Goal: Find specific page/section: Find specific page/section

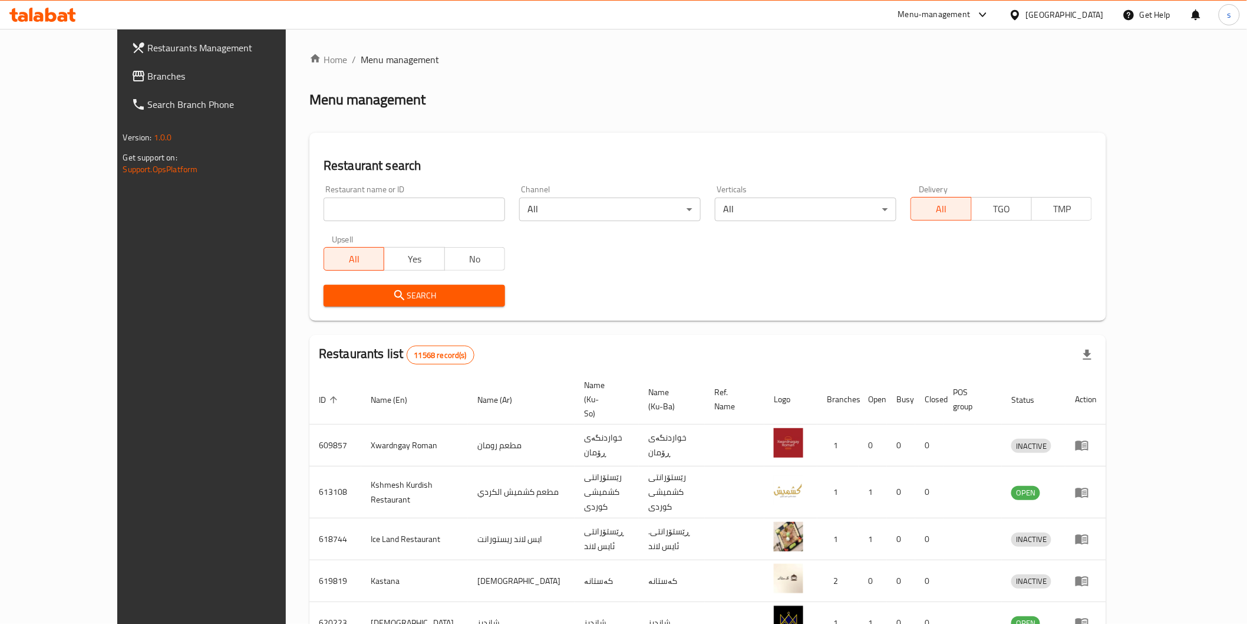
click at [148, 79] on span "Branches" at bounding box center [232, 76] width 168 height 14
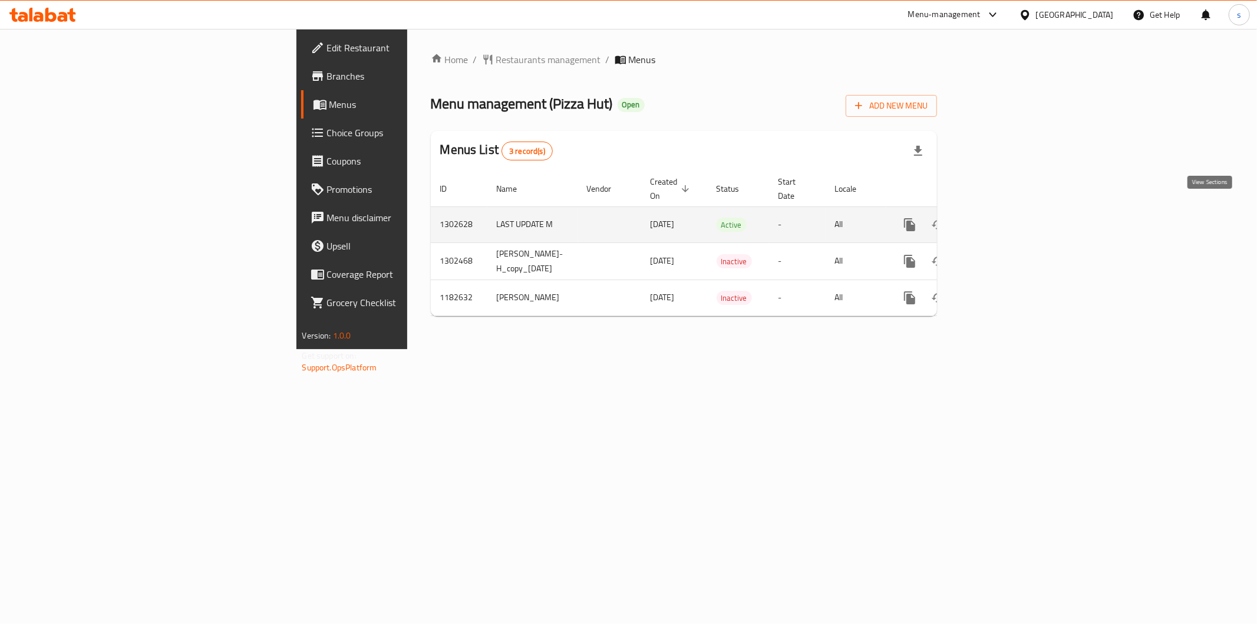
click at [1002, 217] on icon "enhanced table" at bounding box center [995, 224] width 14 height 14
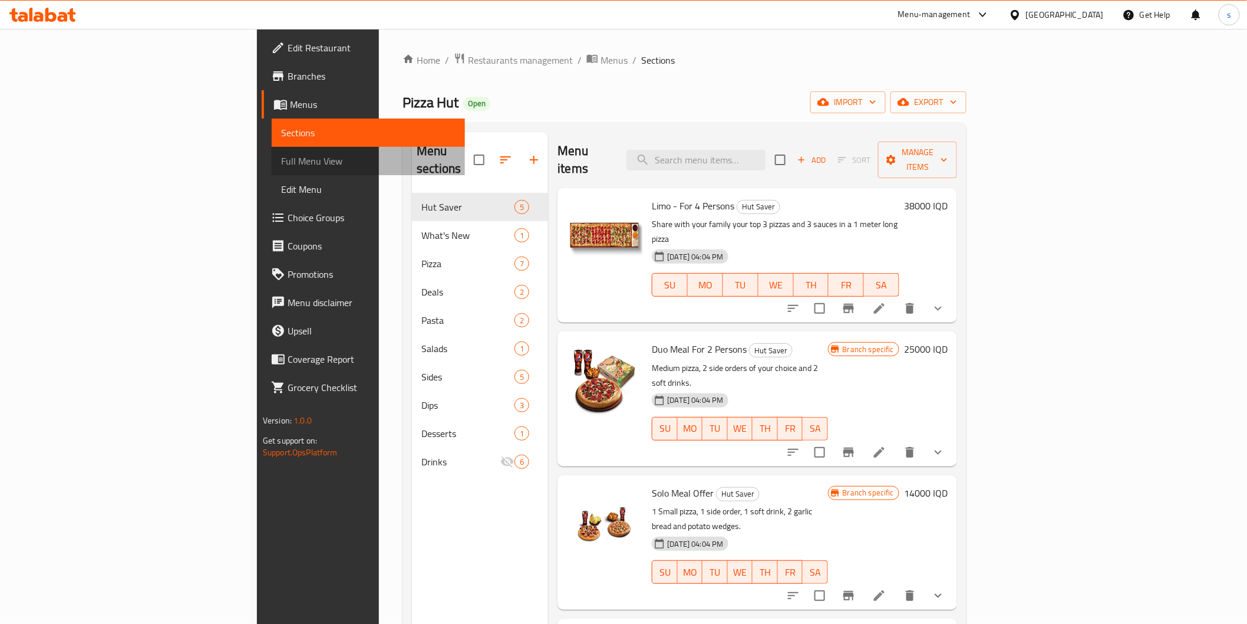
click at [281, 162] on span "Full Menu View" at bounding box center [368, 161] width 174 height 14
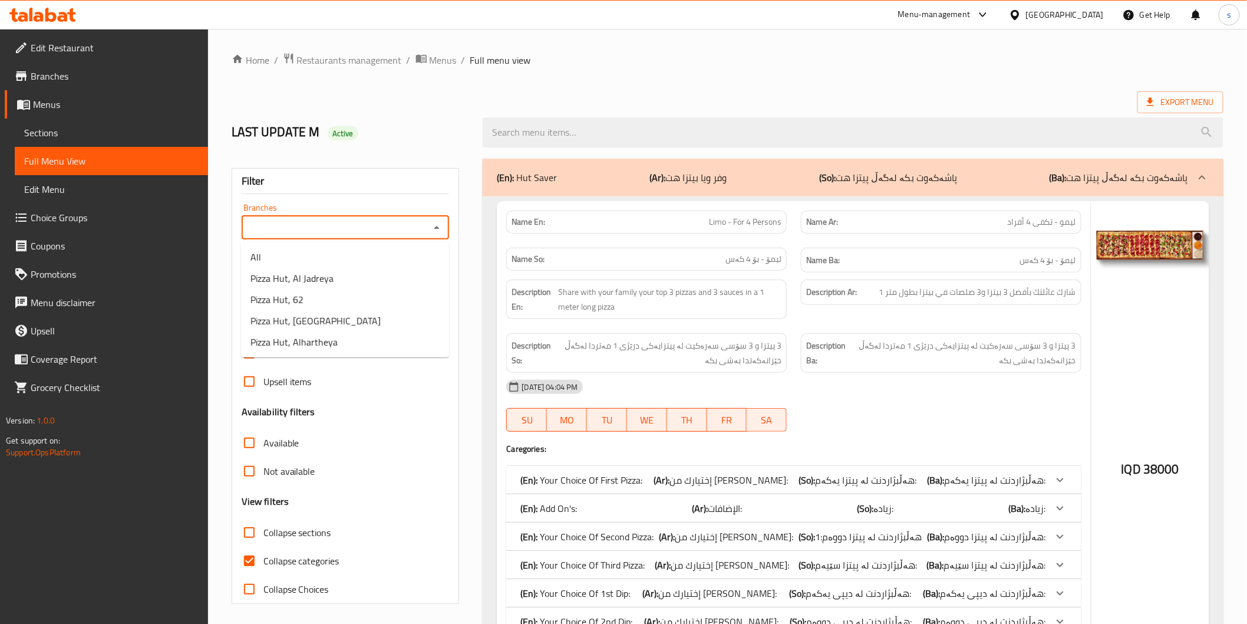
click at [350, 223] on input "Branches" at bounding box center [336, 227] width 182 height 17
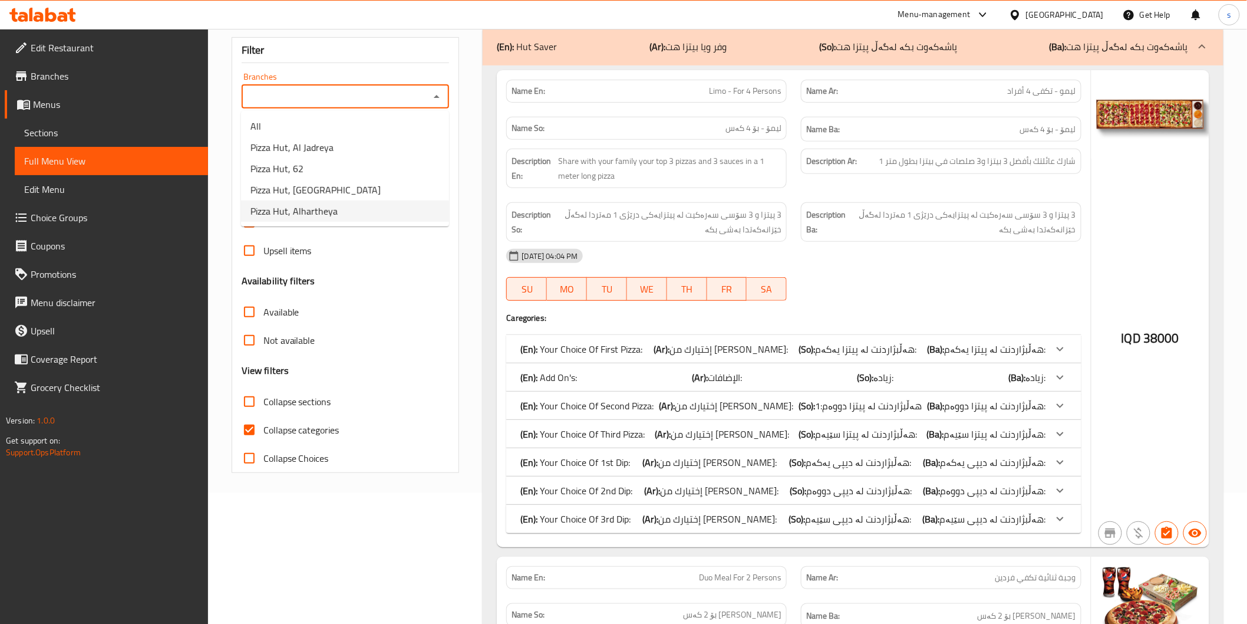
click at [309, 210] on span "Pizza Hut, Alhartheya" at bounding box center [294, 211] width 87 height 14
type input "Pizza Hut, Alhartheya"
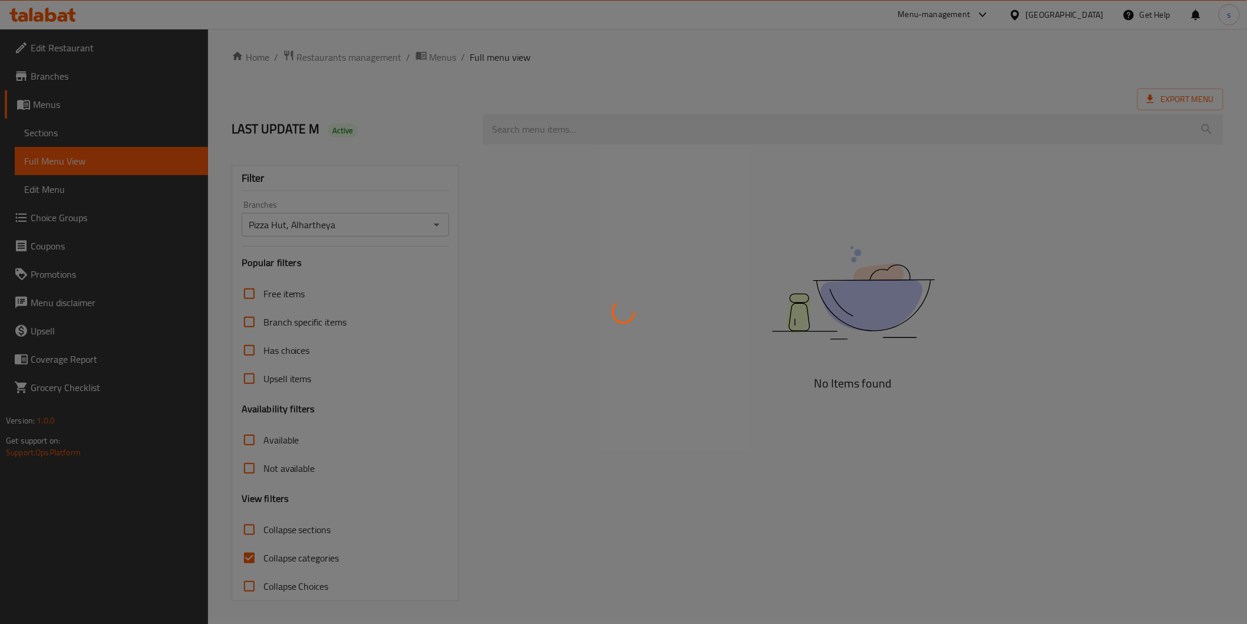
click at [294, 556] on div at bounding box center [623, 312] width 1247 height 624
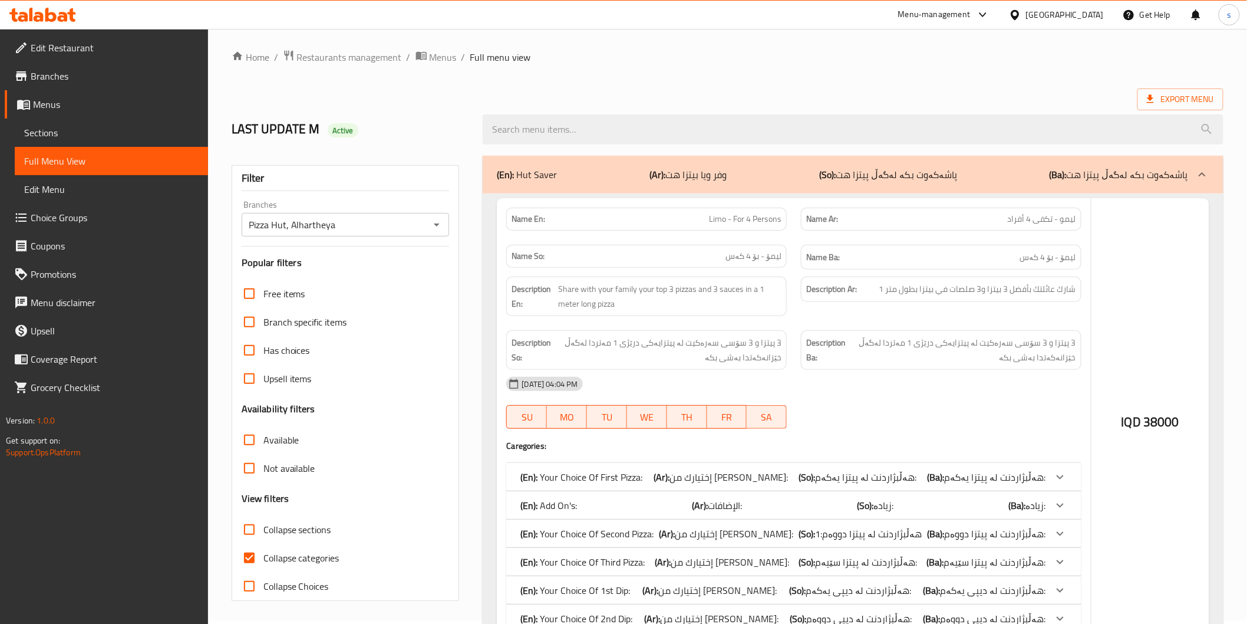
click at [248, 556] on input "Collapse categories" at bounding box center [249, 557] width 28 height 28
checkbox input "false"
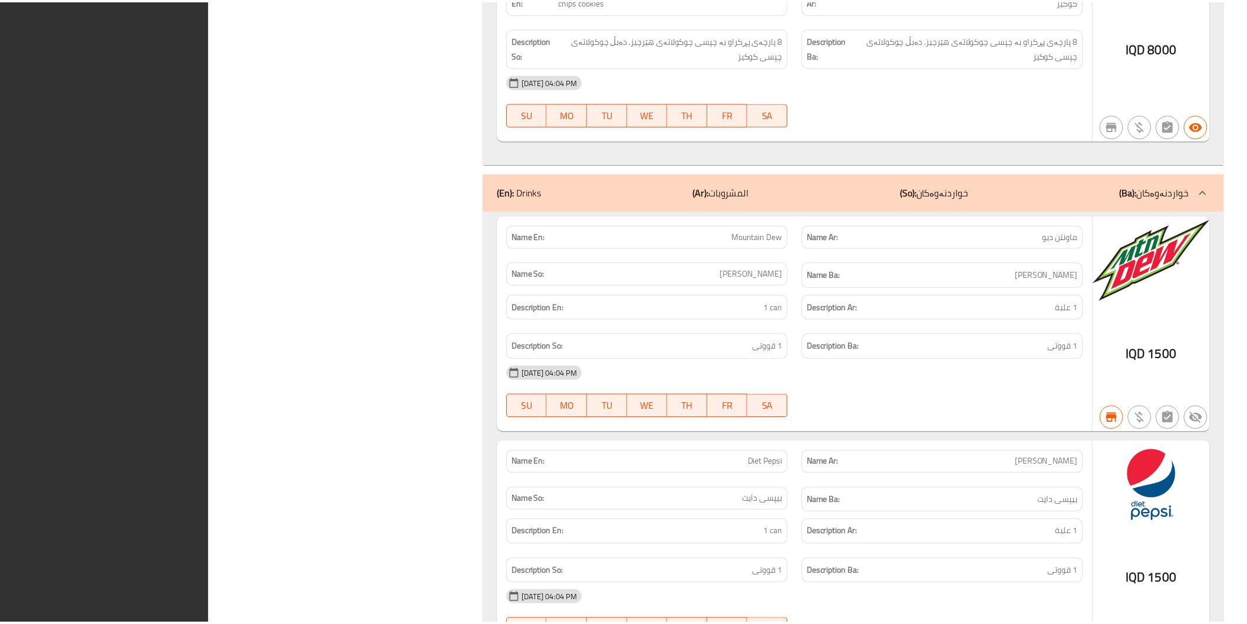
scroll to position [43783, 0]
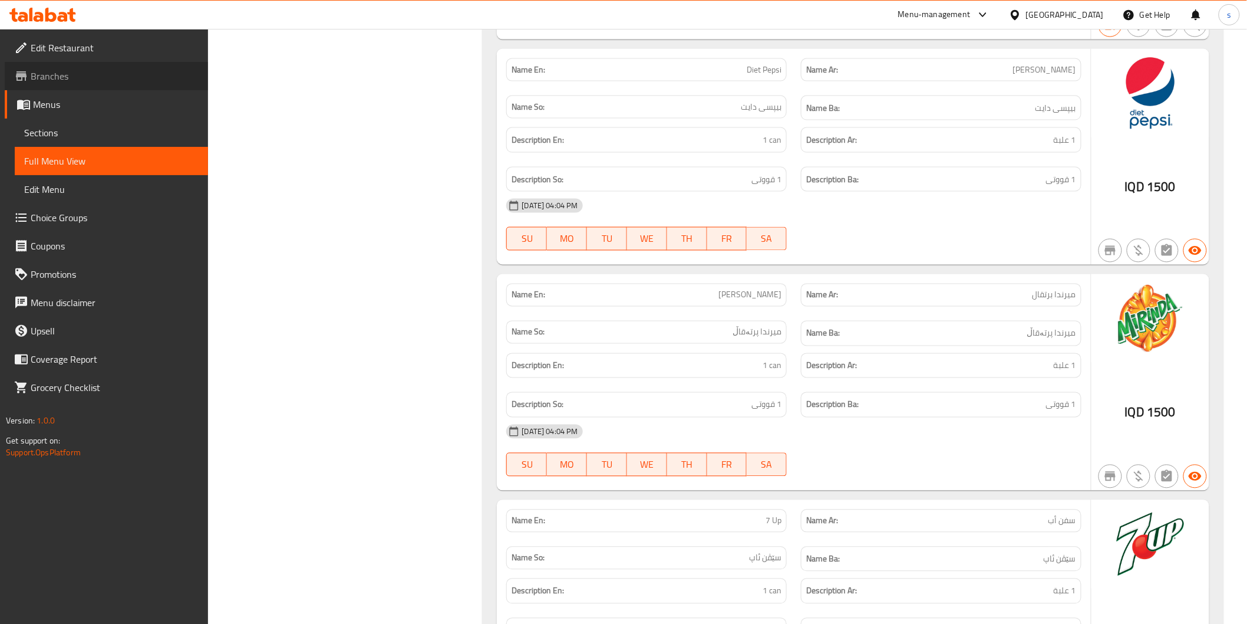
click at [51, 73] on span "Branches" at bounding box center [115, 76] width 168 height 14
